Goal: Task Accomplishment & Management: Use online tool/utility

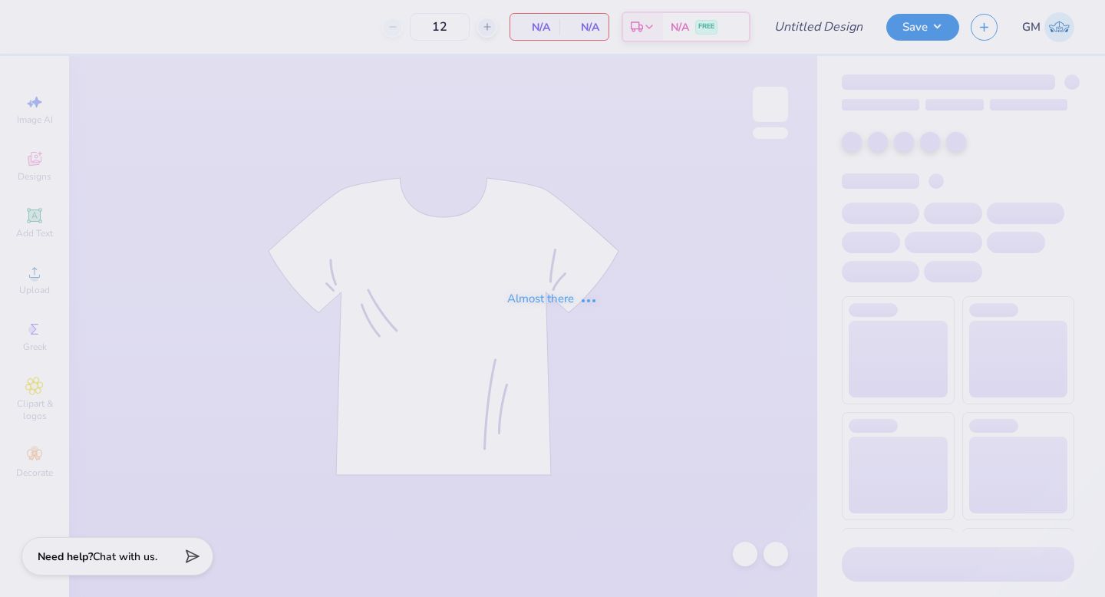
type input "Option 2 Mock Neck"
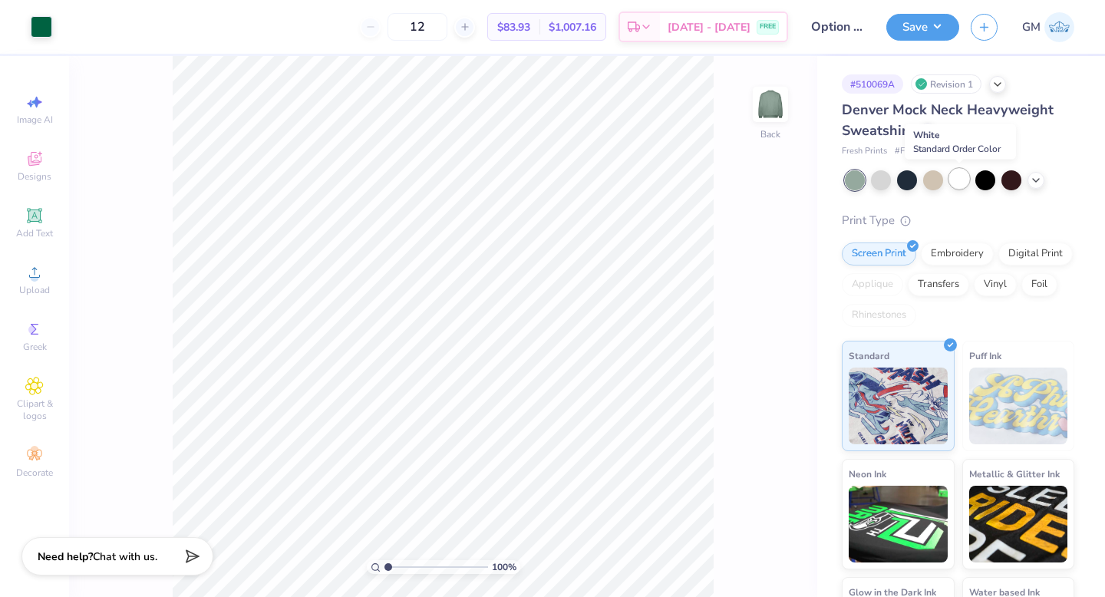
click at [964, 178] on div at bounding box center [959, 179] width 20 height 20
click at [1039, 176] on icon at bounding box center [1036, 179] width 12 height 12
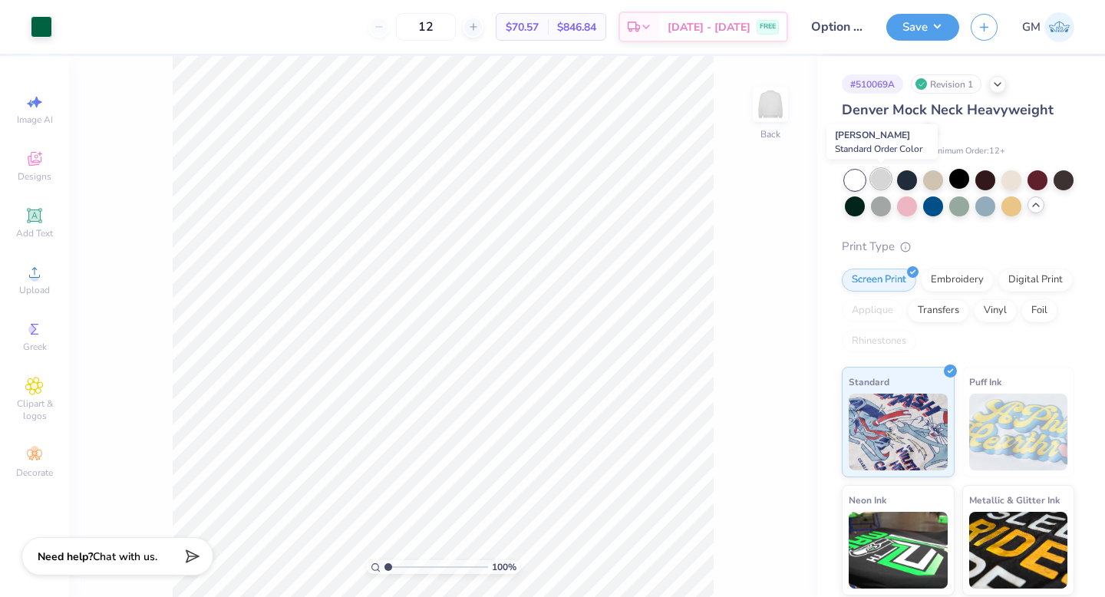
click at [878, 178] on div at bounding box center [881, 179] width 20 height 20
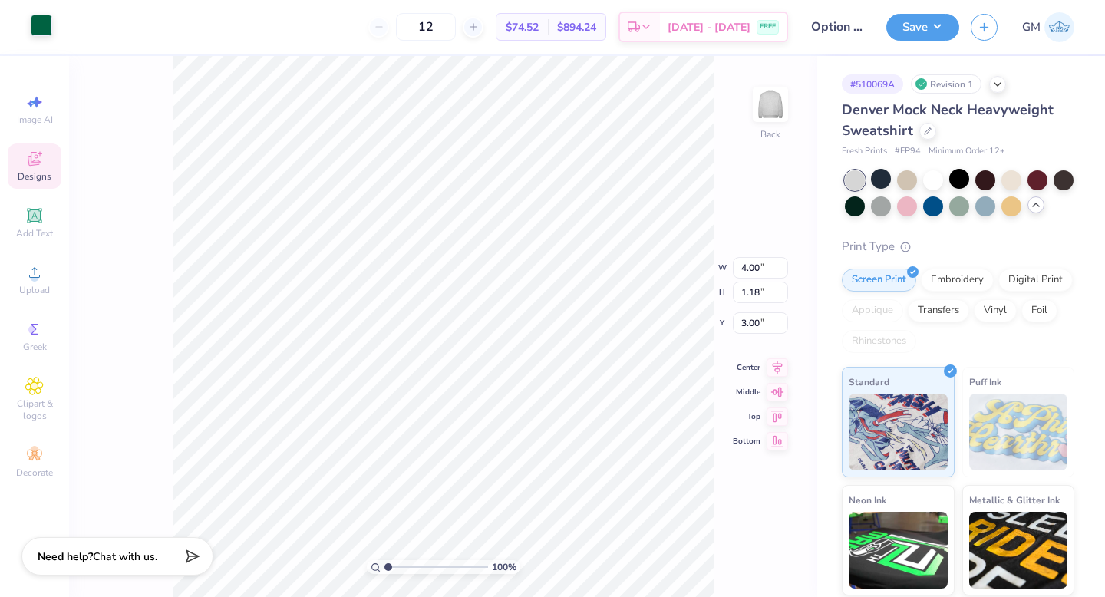
click at [46, 35] on div at bounding box center [41, 25] width 21 height 21
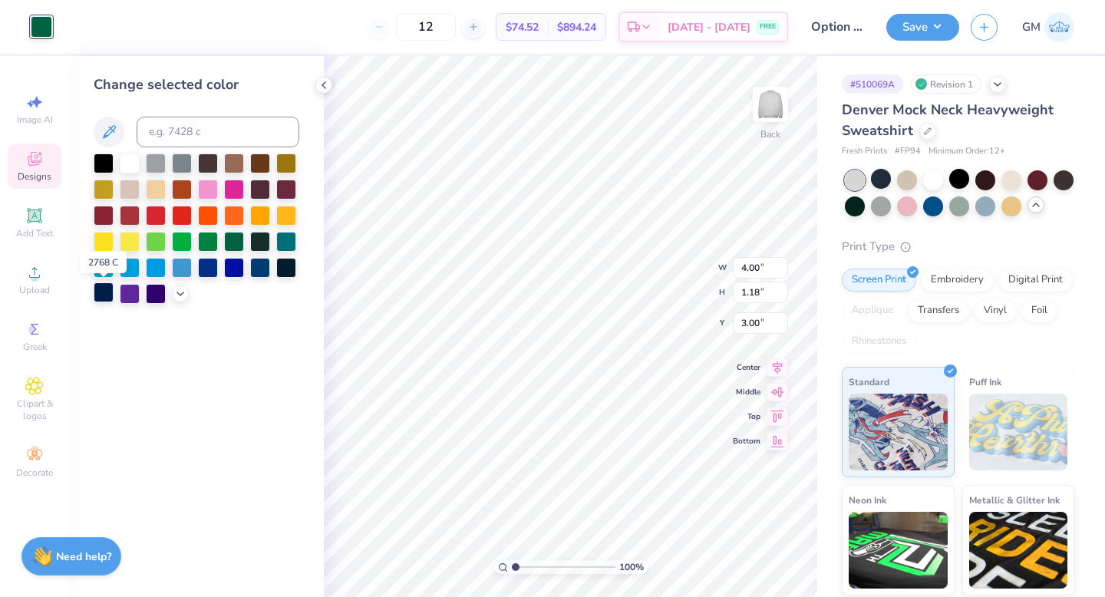
click at [105, 293] on div at bounding box center [104, 292] width 20 height 20
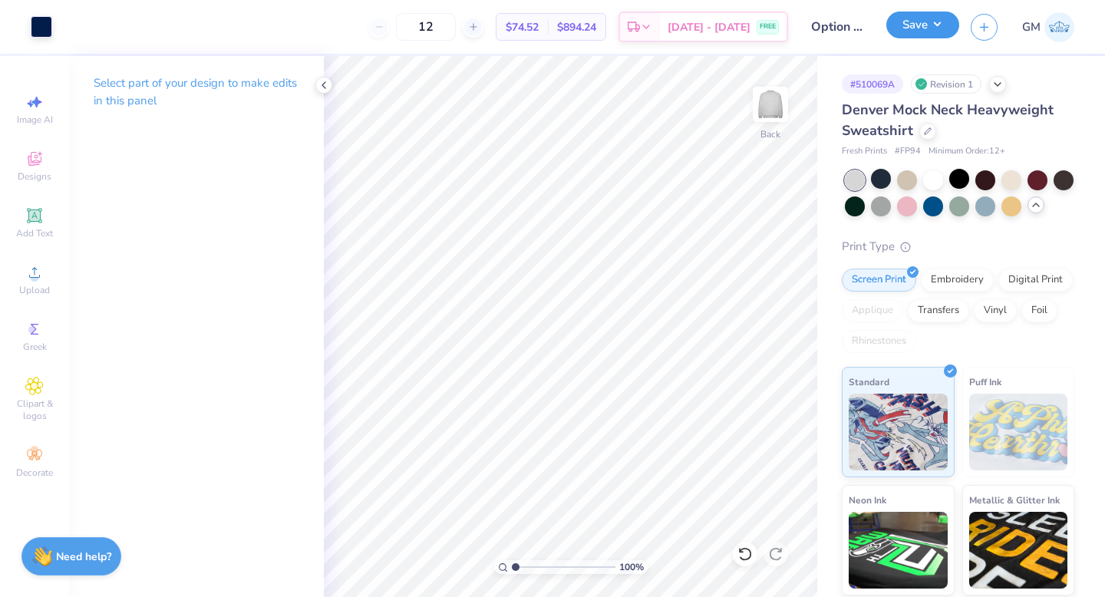
click at [899, 37] on button "Save" at bounding box center [922, 25] width 73 height 27
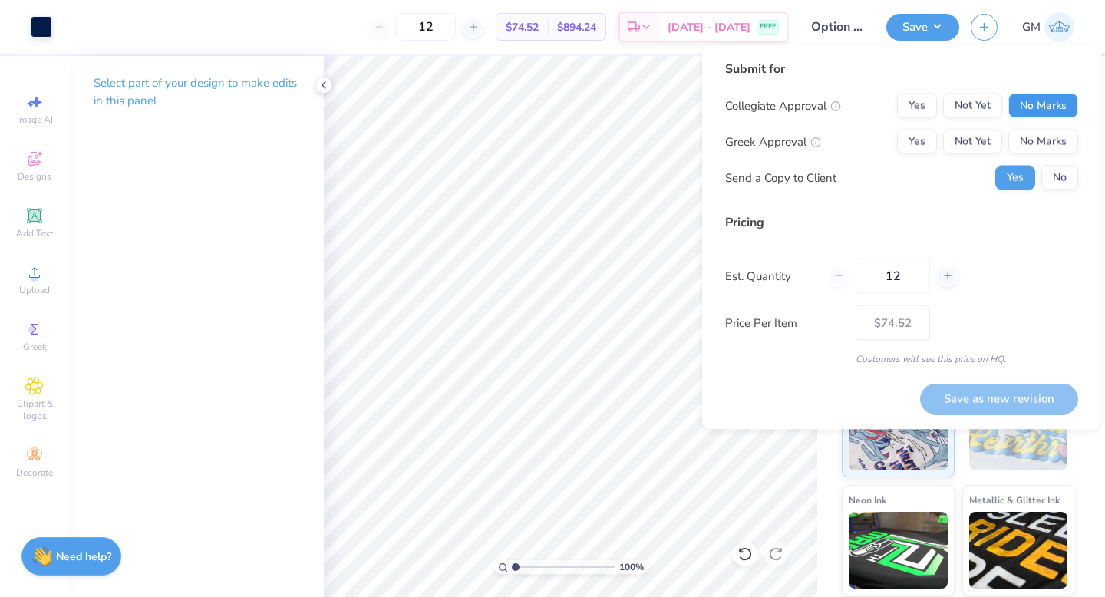
click at [1036, 104] on button "No Marks" at bounding box center [1043, 106] width 70 height 25
click at [910, 145] on button "Yes" at bounding box center [917, 142] width 40 height 25
click at [1004, 394] on button "Save as new revision" at bounding box center [999, 398] width 158 height 31
type input "$74.52"
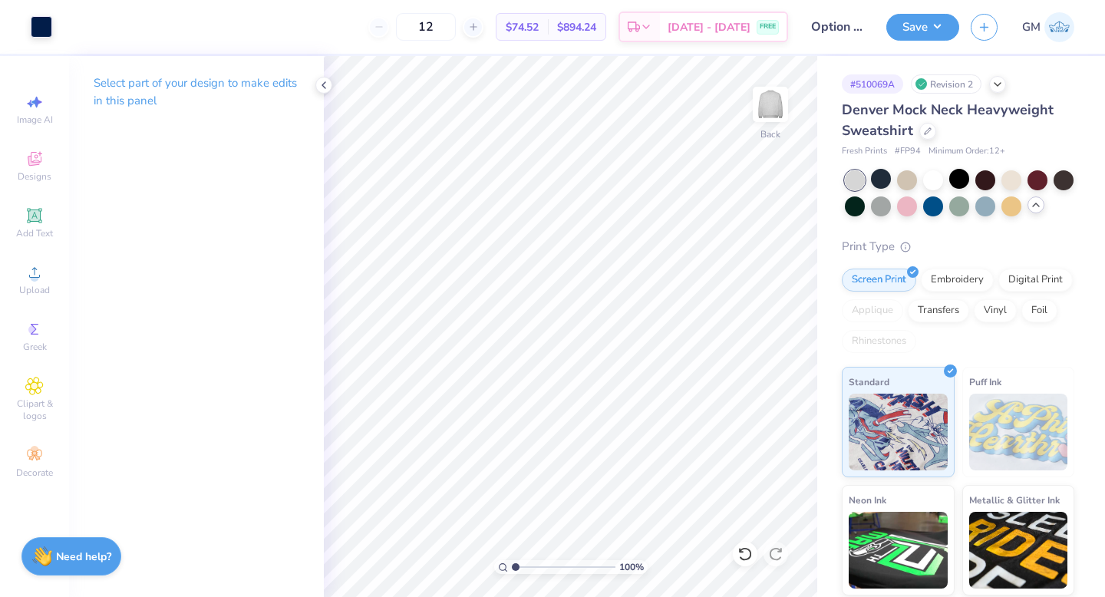
click at [1037, 203] on icon at bounding box center [1036, 205] width 12 height 12
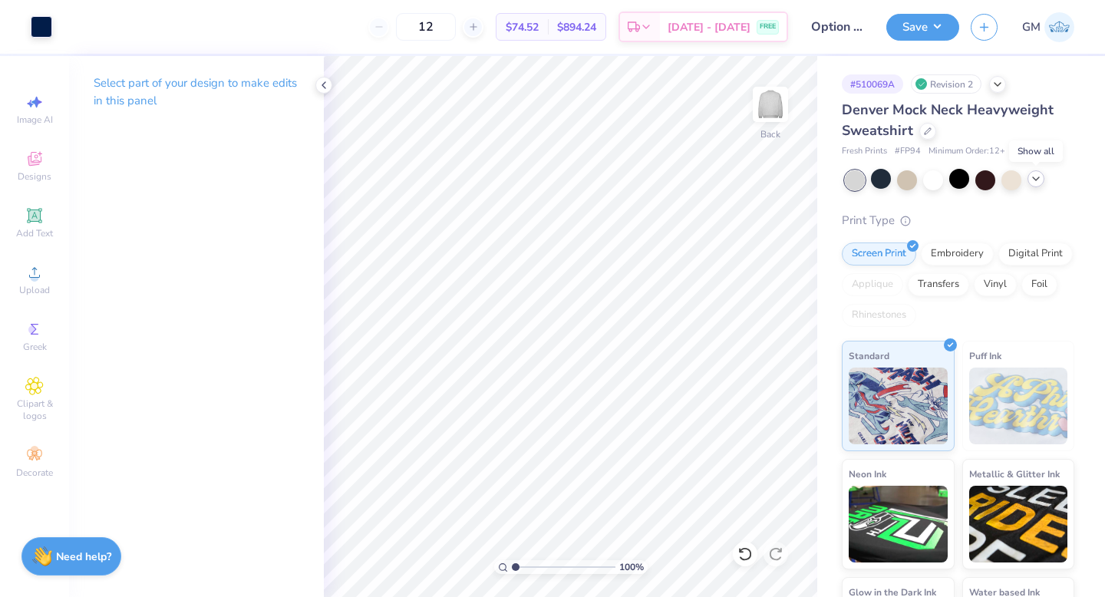
click at [1037, 179] on icon at bounding box center [1036, 179] width 12 height 12
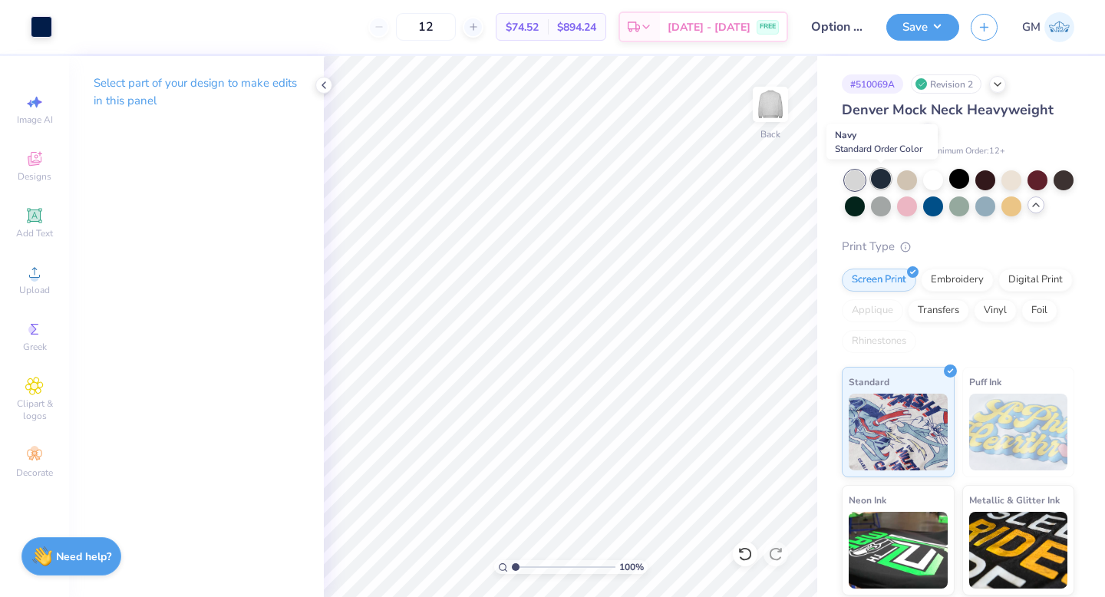
click at [876, 172] on div at bounding box center [881, 179] width 20 height 20
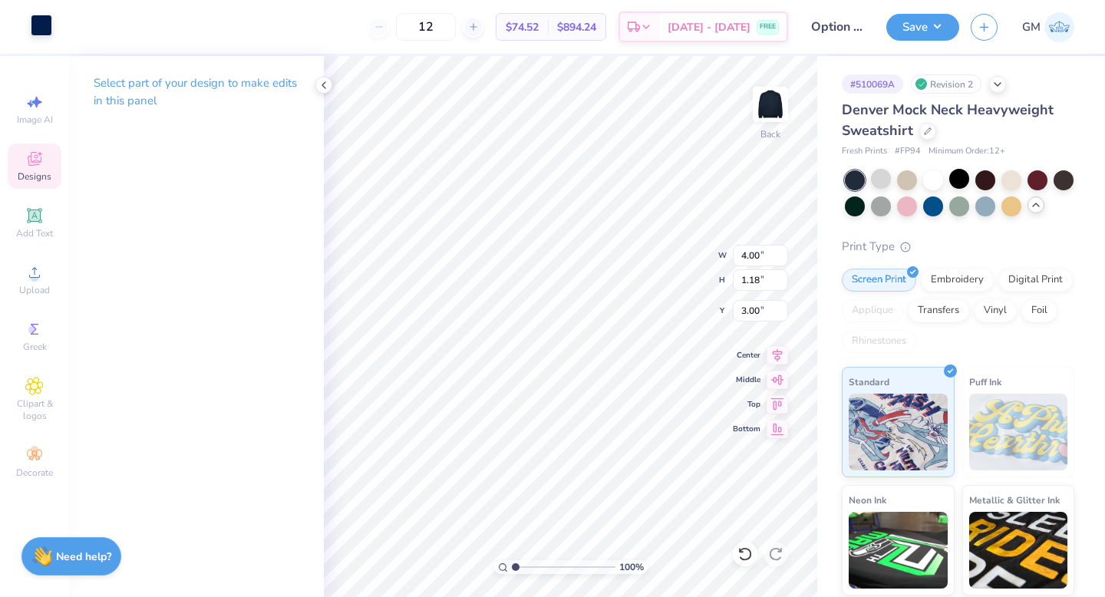
click at [38, 28] on div at bounding box center [41, 25] width 21 height 21
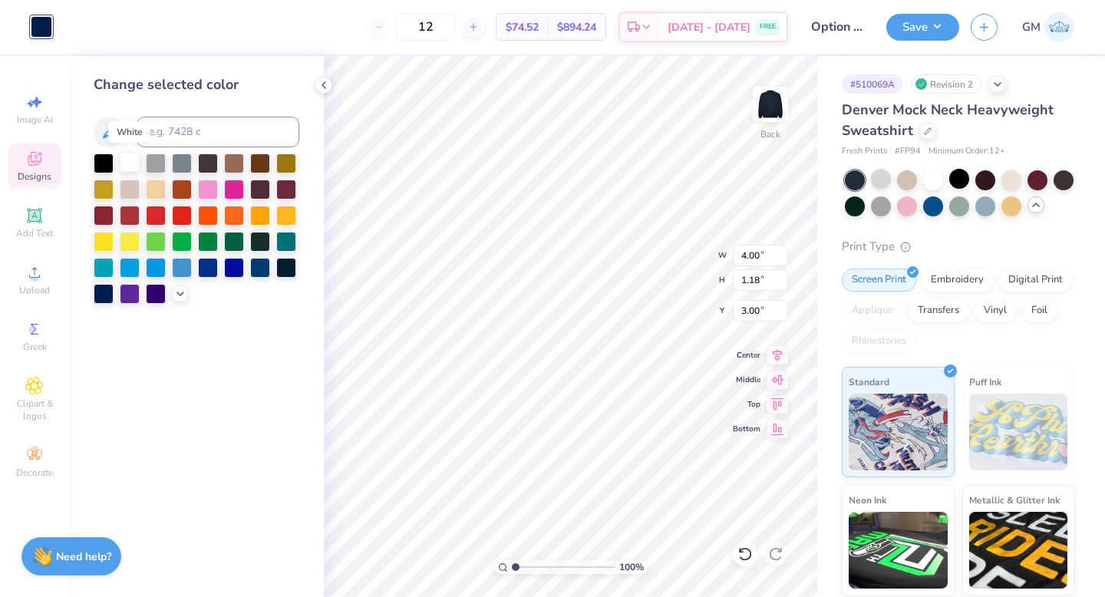
click at [133, 162] on div at bounding box center [130, 162] width 20 height 20
click at [917, 23] on button "Save" at bounding box center [922, 25] width 73 height 27
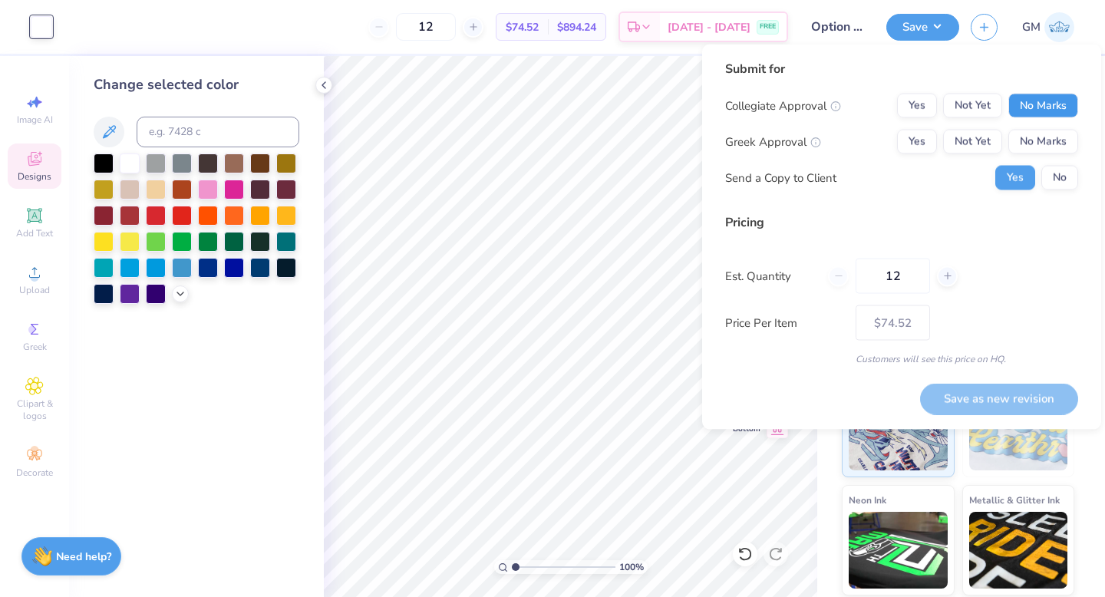
click at [1033, 101] on button "No Marks" at bounding box center [1043, 106] width 70 height 25
click at [901, 140] on button "Yes" at bounding box center [917, 142] width 40 height 25
click at [1027, 401] on button "Save as new revision" at bounding box center [999, 398] width 158 height 31
type input "$74.52"
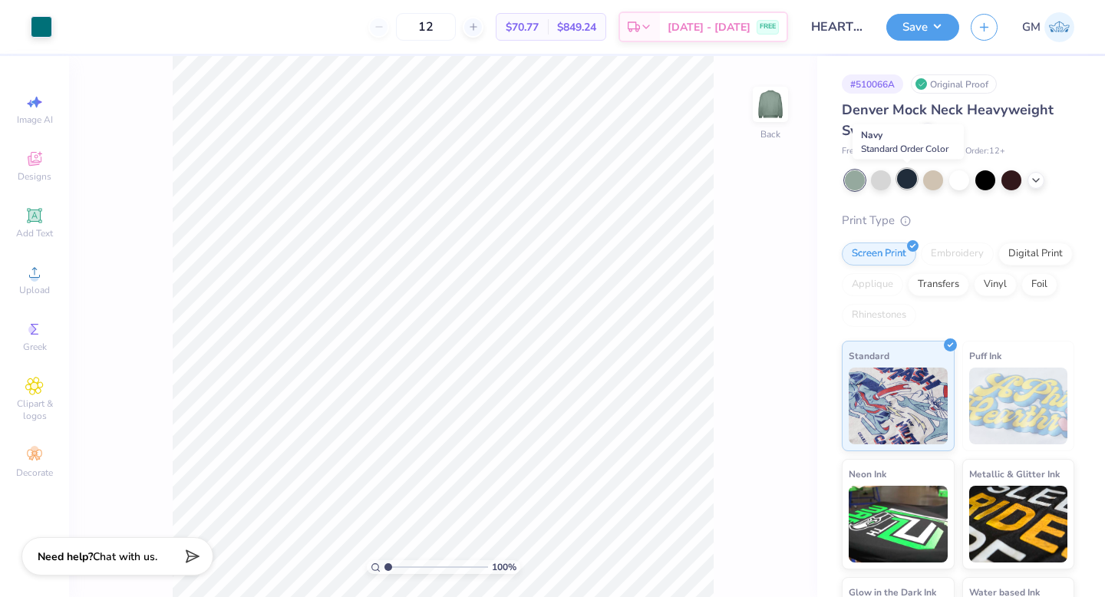
click at [906, 182] on div at bounding box center [907, 179] width 20 height 20
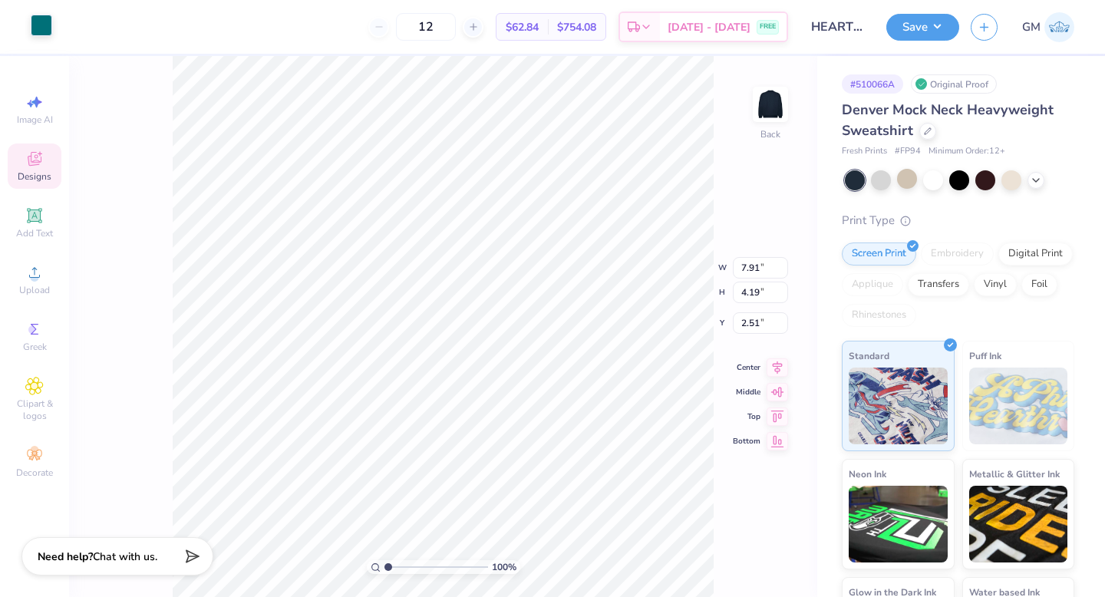
click at [42, 36] on div at bounding box center [41, 25] width 21 height 21
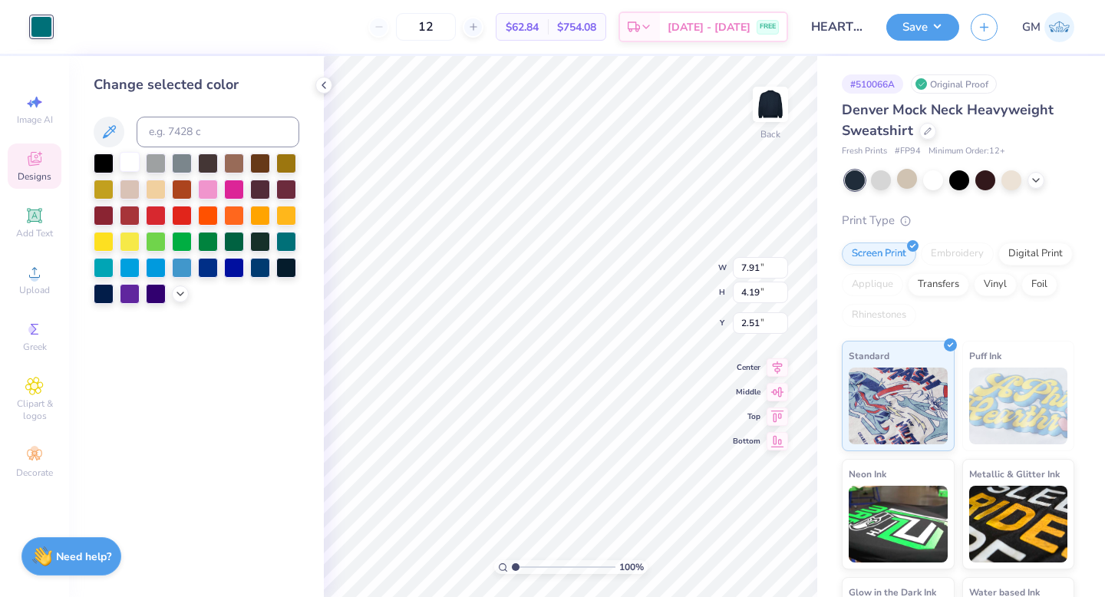
click at [136, 163] on div at bounding box center [130, 162] width 20 height 20
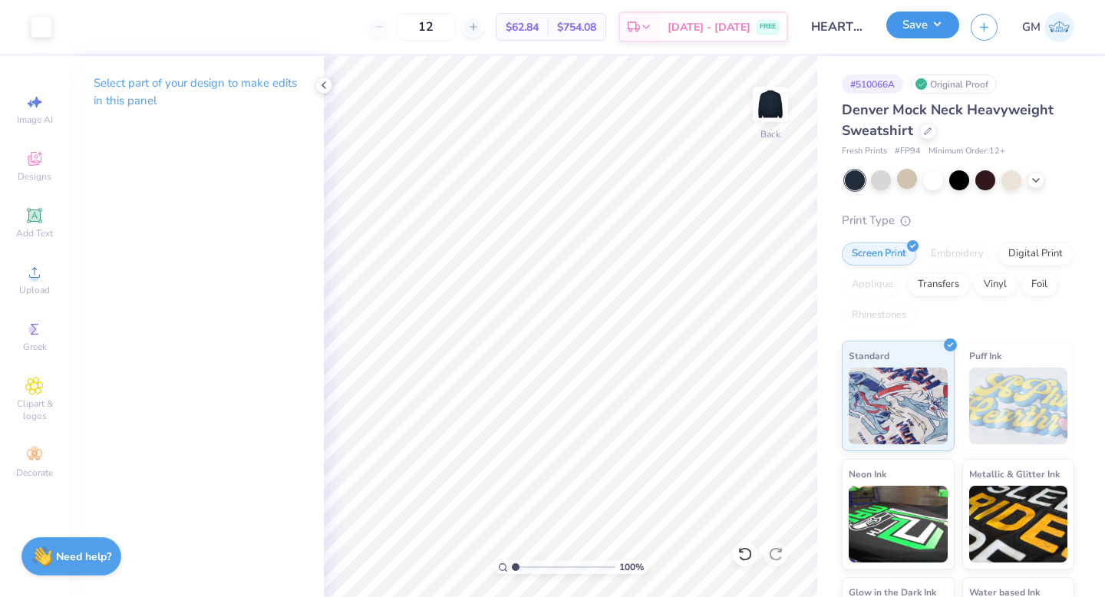
click at [909, 34] on button "Save" at bounding box center [922, 25] width 73 height 27
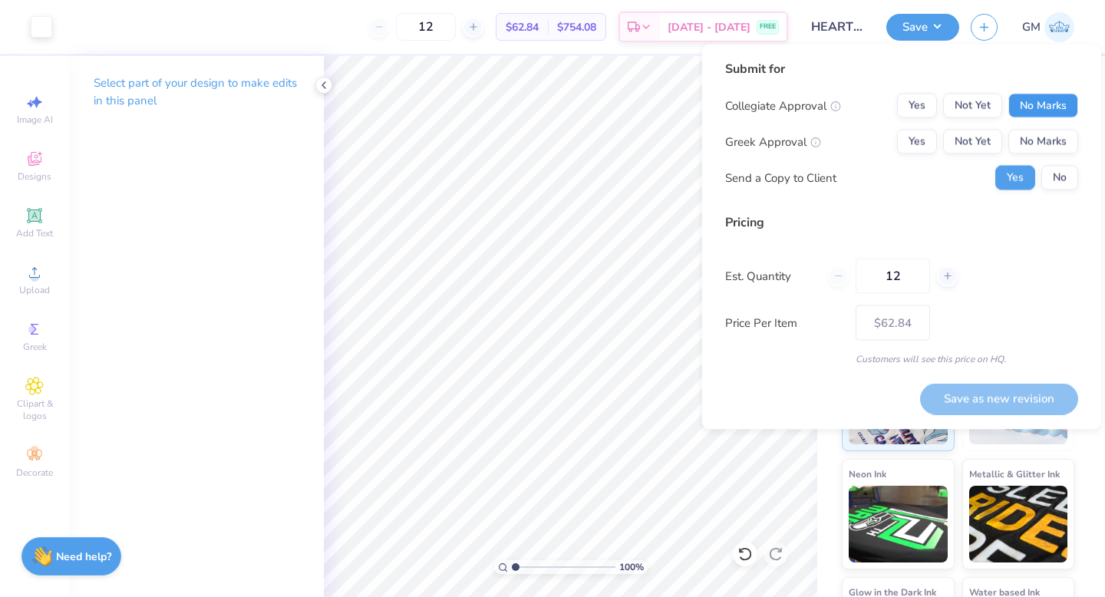
click at [1024, 94] on button "No Marks" at bounding box center [1043, 106] width 70 height 25
click at [906, 146] on button "Yes" at bounding box center [917, 142] width 40 height 25
click at [1016, 398] on button "Save as new revision" at bounding box center [999, 398] width 158 height 31
type input "$62.84"
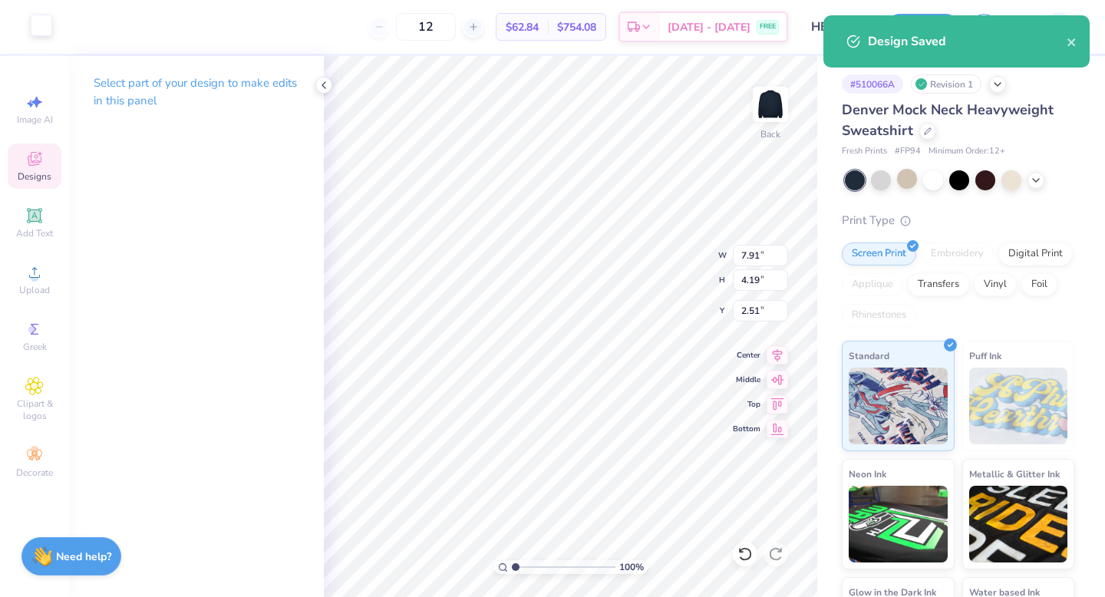
click at [36, 24] on div at bounding box center [41, 25] width 21 height 21
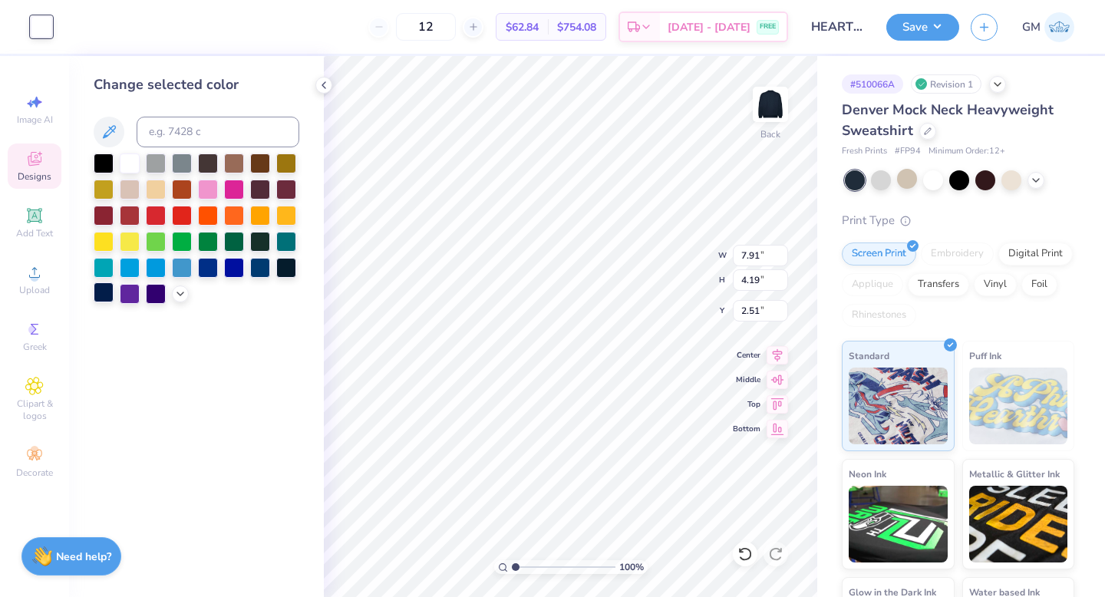
click at [105, 291] on div at bounding box center [104, 292] width 20 height 20
click at [878, 180] on div at bounding box center [881, 179] width 20 height 20
click at [911, 28] on button "Save" at bounding box center [922, 25] width 73 height 27
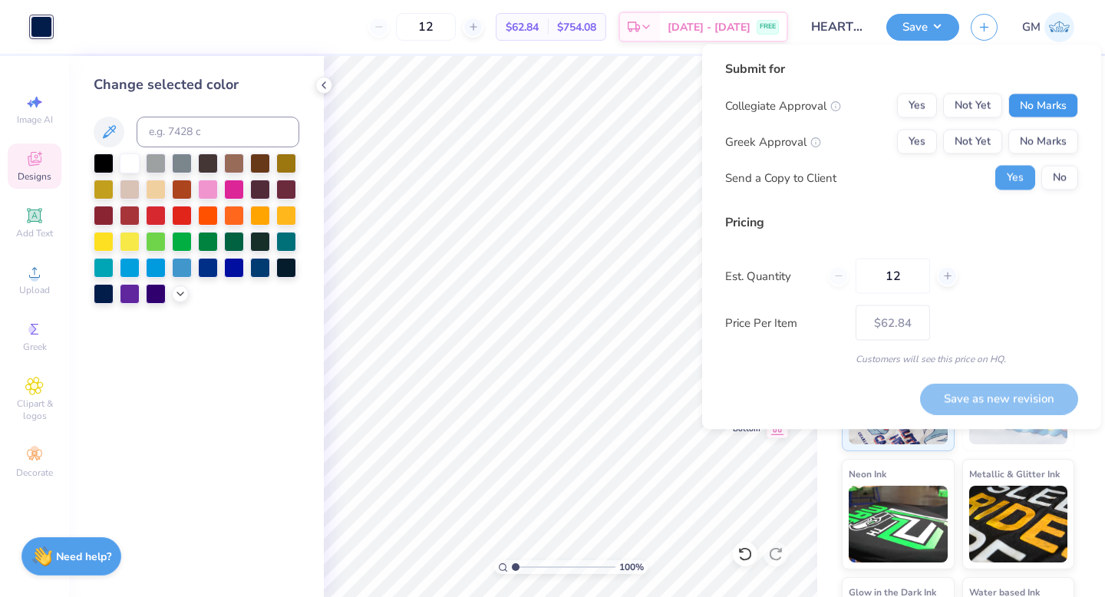
click at [1021, 111] on button "No Marks" at bounding box center [1043, 106] width 70 height 25
click at [912, 148] on button "Yes" at bounding box center [917, 142] width 40 height 25
click at [971, 398] on button "Save as new revision" at bounding box center [999, 398] width 158 height 31
type input "$62.84"
